Goal: Book appointment/travel/reservation

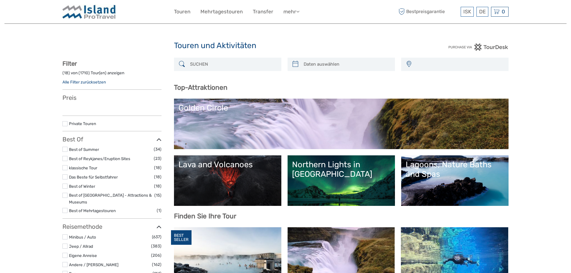
select select
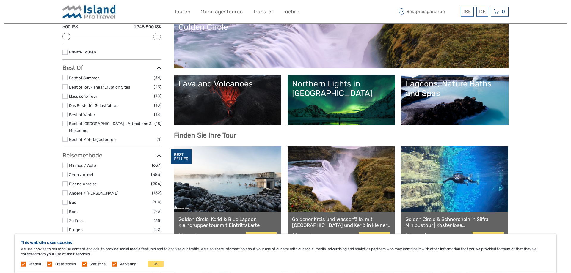
scroll to position [91, 0]
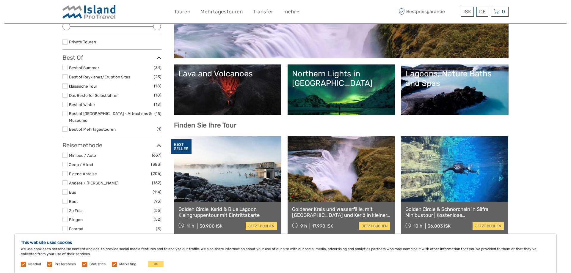
click at [347, 104] on link "Northern Lights in [GEOGRAPHIC_DATA]" at bounding box center [341, 90] width 98 height 42
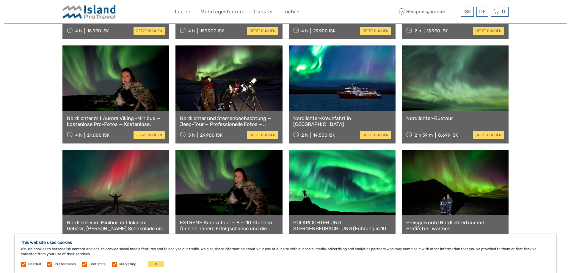
scroll to position [333, 0]
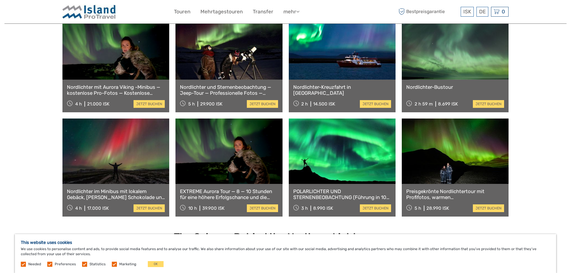
click at [313, 175] on link at bounding box center [342, 151] width 107 height 65
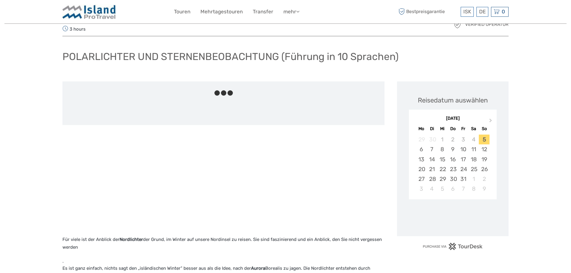
scroll to position [30, 0]
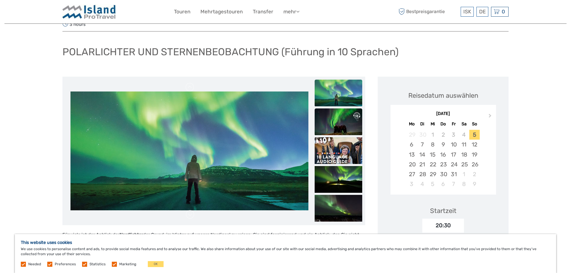
click at [326, 121] on img at bounding box center [338, 121] width 48 height 27
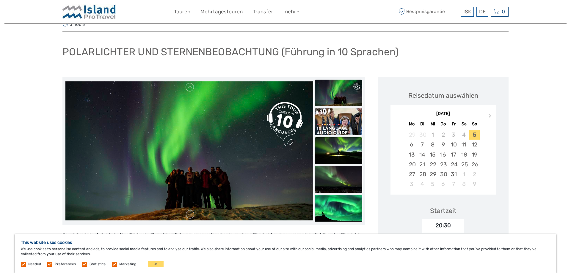
click at [337, 152] on img at bounding box center [338, 150] width 48 height 27
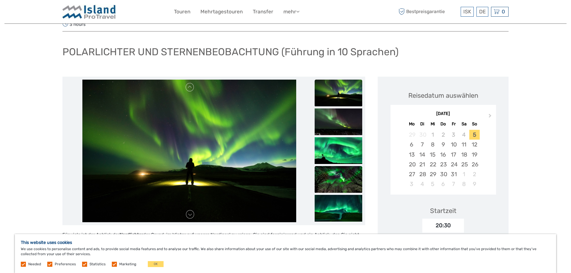
click at [339, 166] on img at bounding box center [338, 179] width 48 height 27
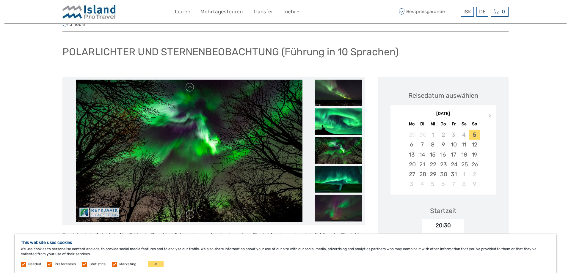
click at [341, 171] on img at bounding box center [338, 179] width 48 height 27
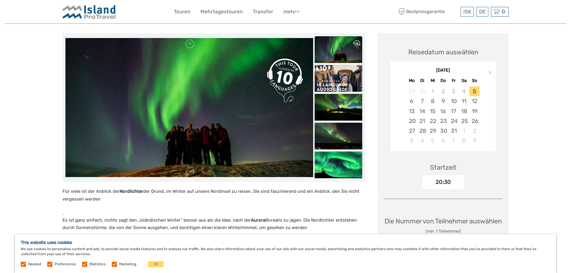
scroll to position [0, 0]
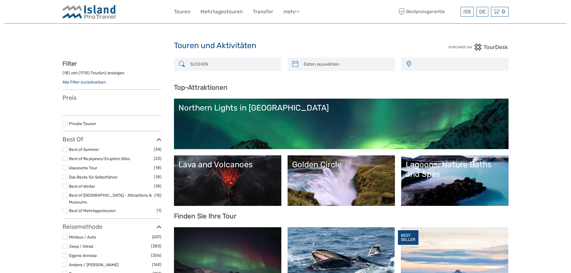
select select
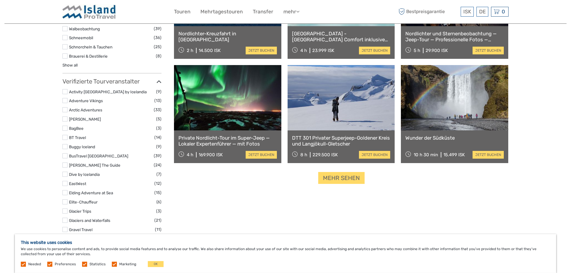
scroll to position [697, 0]
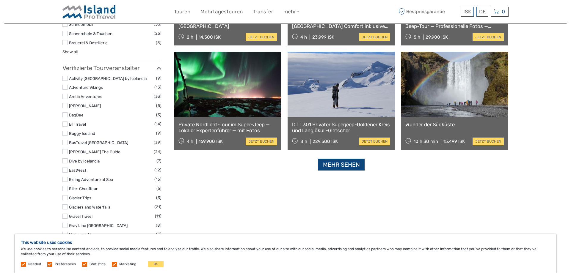
click at [318, 166] on link "Mehr sehen" at bounding box center [341, 165] width 46 height 12
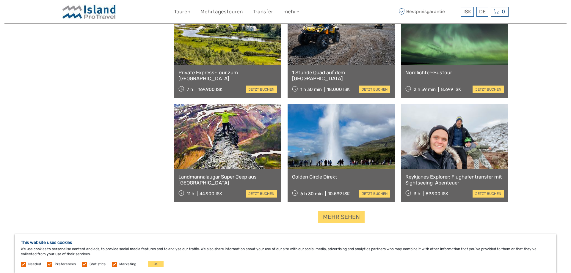
scroll to position [1212, 0]
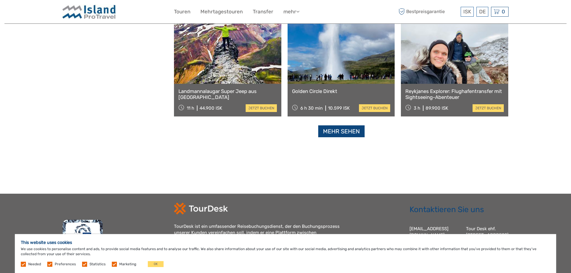
click at [324, 131] on link "Mehr sehen" at bounding box center [341, 131] width 46 height 12
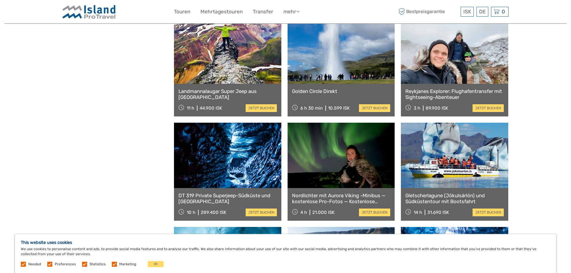
click at [326, 74] on link at bounding box center [340, 50] width 107 height 65
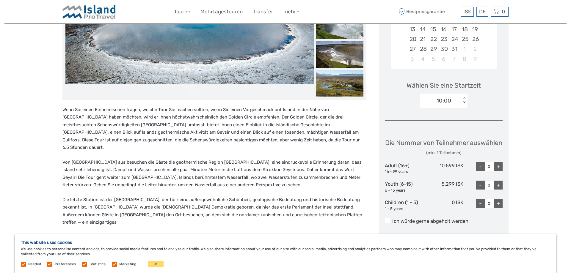
scroll to position [91, 0]
